Goal: Task Accomplishment & Management: Manage account settings

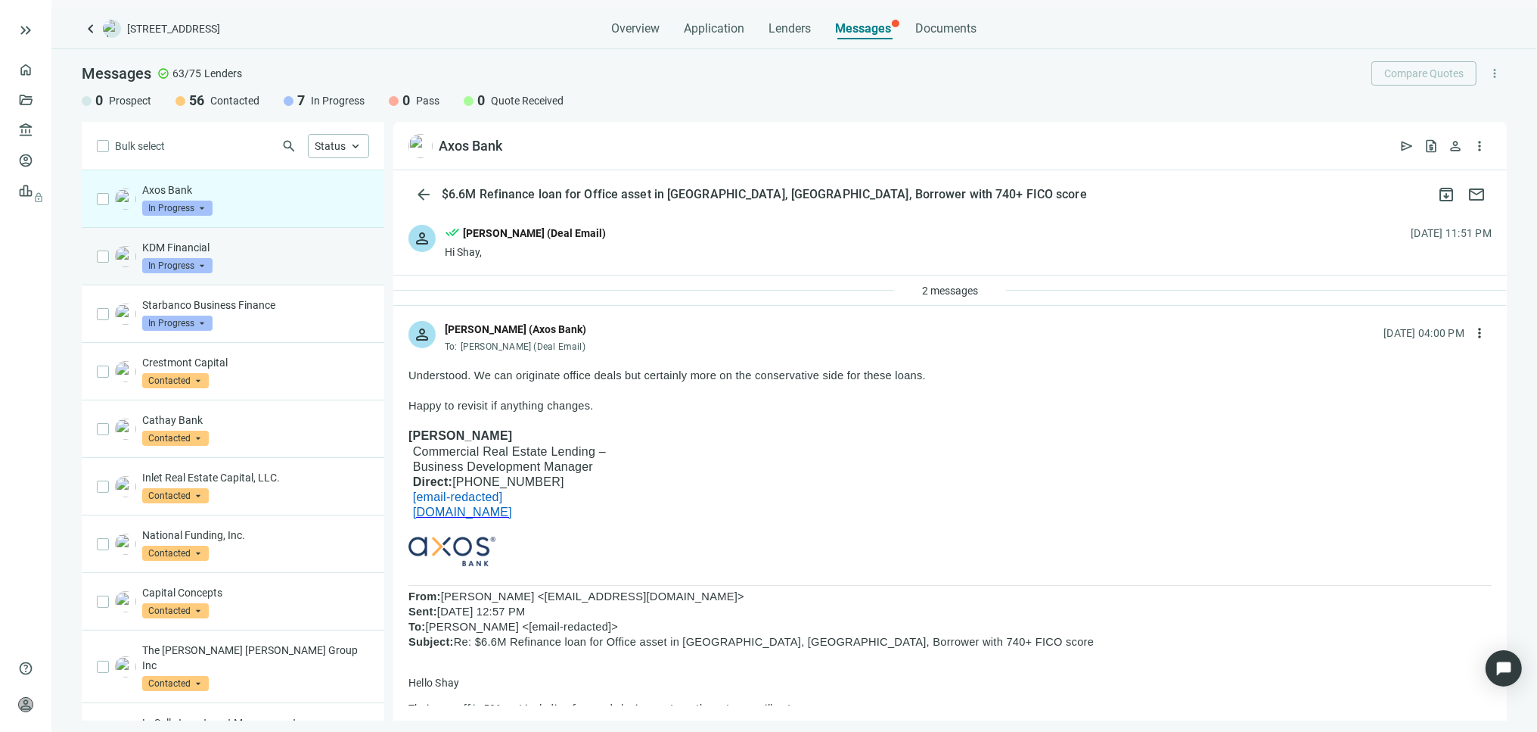
click at [176, 244] on p "KDM Financial" at bounding box center [255, 247] width 227 height 15
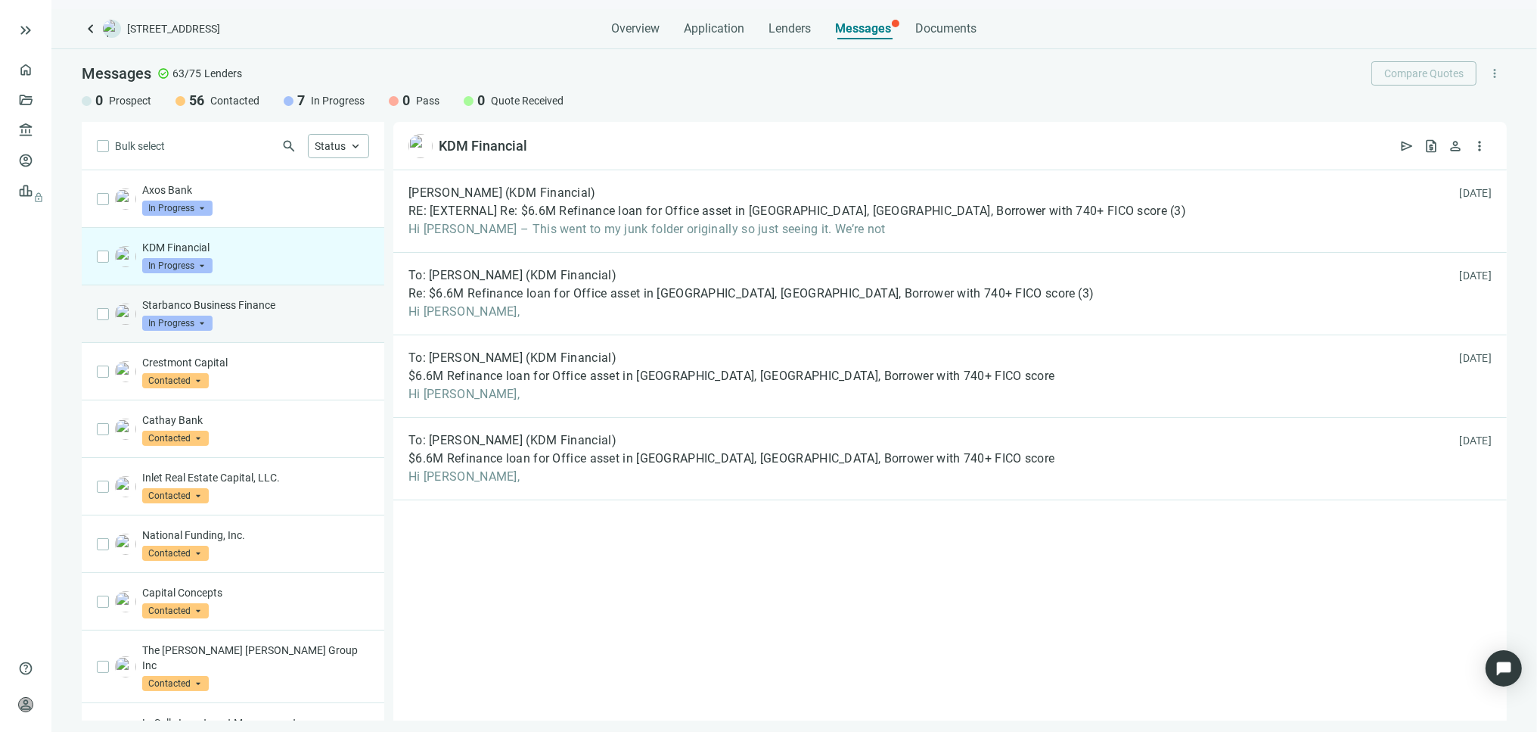
click at [203, 315] on span "In Progress" at bounding box center [177, 322] width 70 height 15
click at [278, 323] on div "Starbanco Business Finance In Progress arrow_drop_down contacted in_progress qu…" at bounding box center [255, 313] width 227 height 33
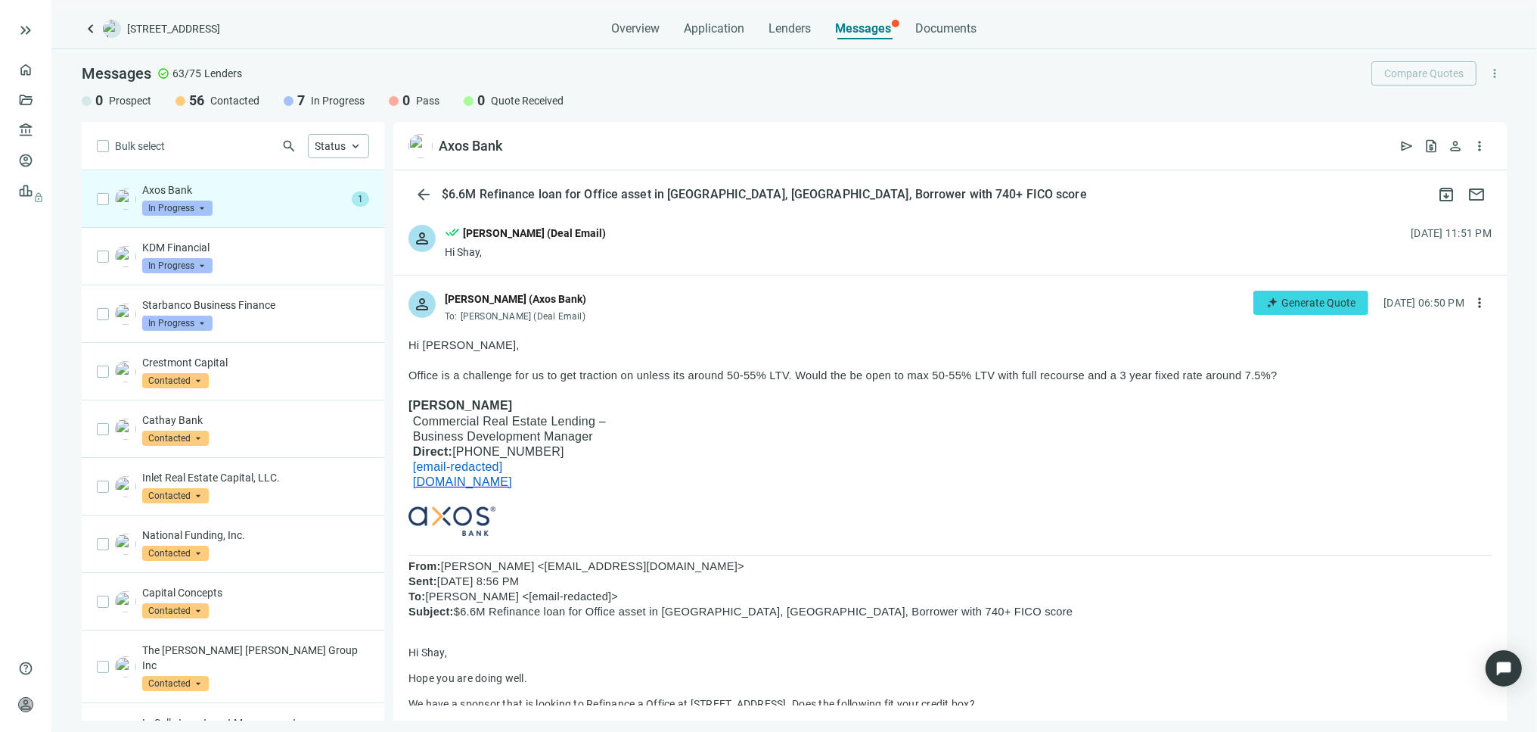
scroll to position [1064, 0]
